Goal: Information Seeking & Learning: Learn about a topic

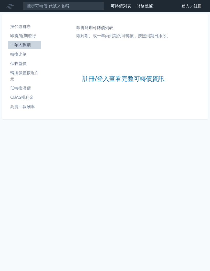
scroll to position [21, 0]
click at [142, 75] on link "註冊/登入查看完整可轉債資訊" at bounding box center [124, 79] width 82 height 8
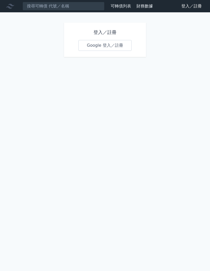
click at [120, 40] on link "Google 登入／註冊" at bounding box center [104, 45] width 53 height 11
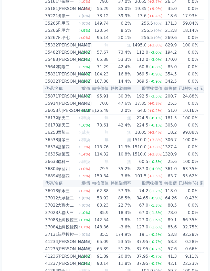
scroll to position [0, 24]
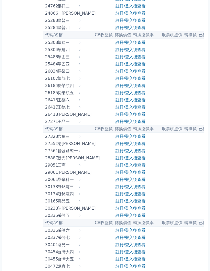
scroll to position [608, 0]
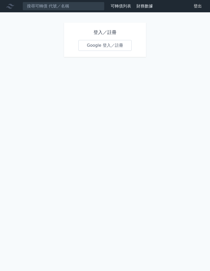
scroll to position [21, 0]
click at [111, 40] on link "Google 登入／註冊" at bounding box center [104, 45] width 53 height 11
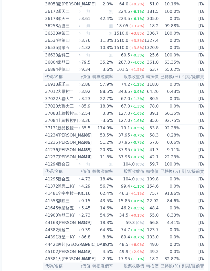
scroll to position [0, 41]
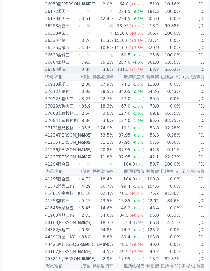
click at [195, 68] on td "[DATE]" at bounding box center [198, 69] width 34 height 7
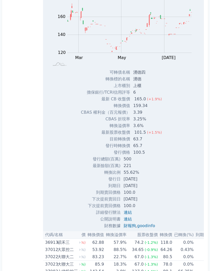
scroll to position [1377, 0]
